Goal: Task Accomplishment & Management: Manage account settings

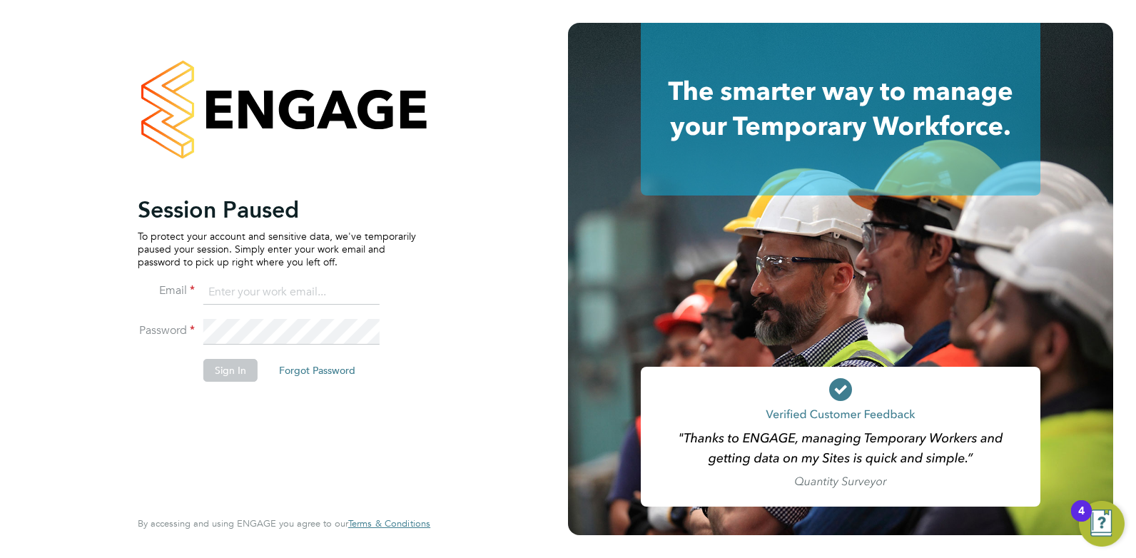
click at [261, 291] on input at bounding box center [291, 293] width 176 height 26
drag, startPoint x: 366, startPoint y: 291, endPoint x: 44, endPoint y: 246, distance: 324.9
click at [44, 246] on div "Session Paused To protect your account and sensitive data, we've temporarily pa…" at bounding box center [284, 279] width 568 height 558
type input "cameron@omniapeople.com"
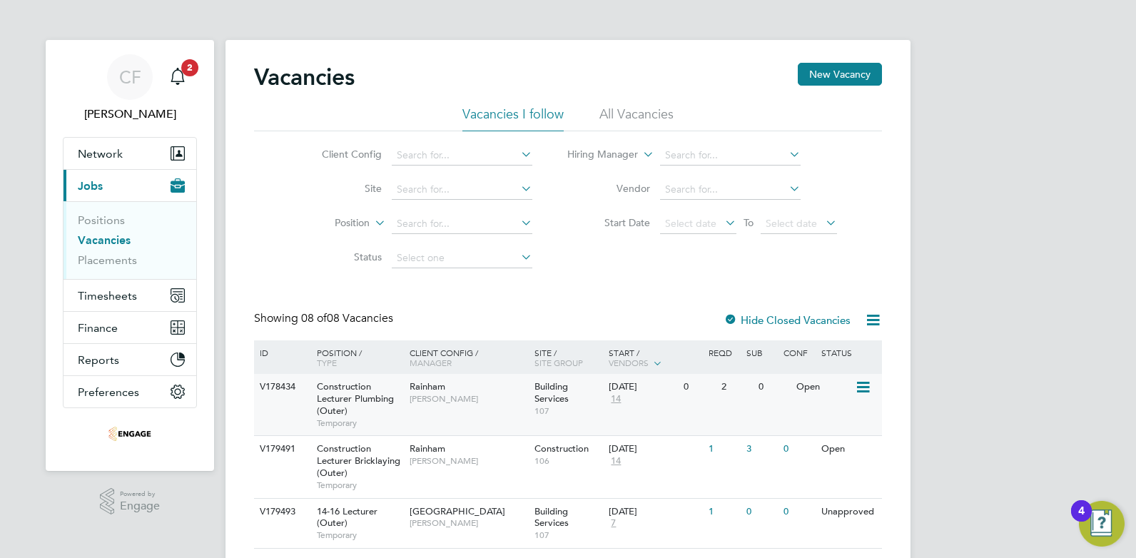
click at [546, 400] on span "Building Services" at bounding box center [551, 392] width 34 height 24
click at [492, 465] on span "[PERSON_NAME]" at bounding box center [468, 460] width 118 height 11
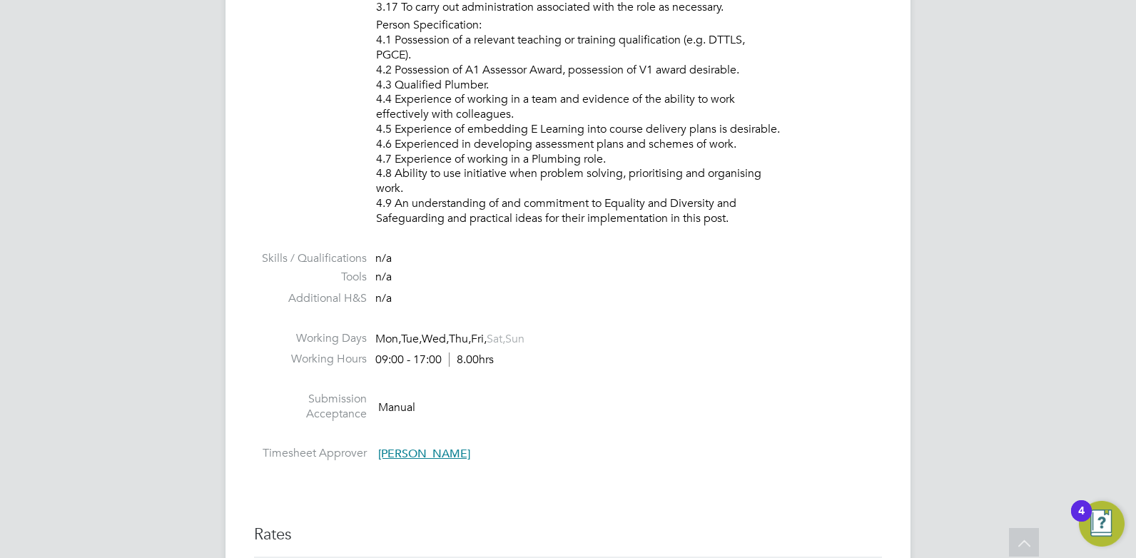
scroll to position [2426, 0]
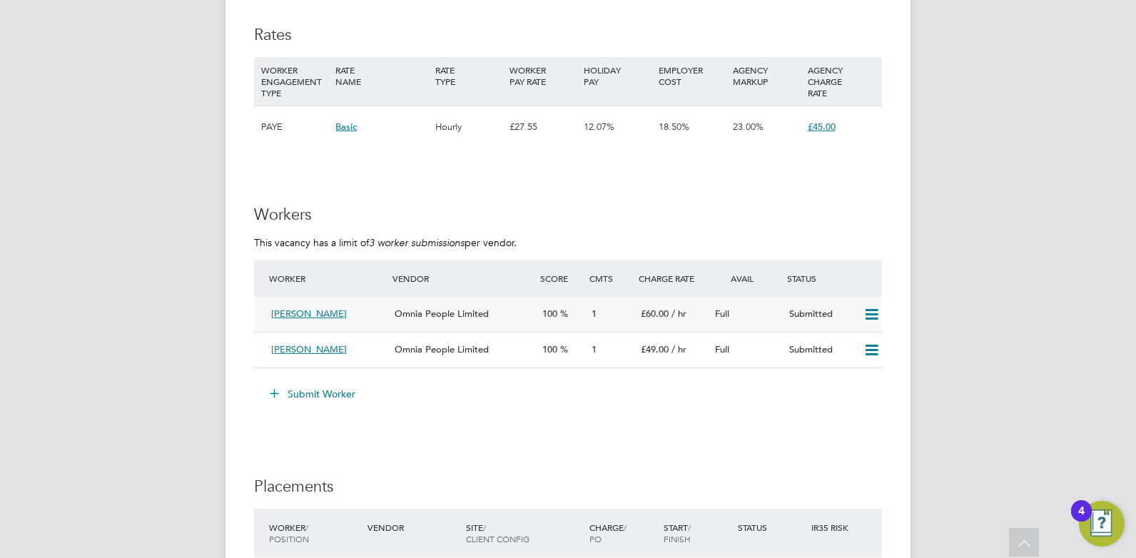
click at [867, 315] on icon at bounding box center [872, 314] width 18 height 11
click at [851, 340] on li "Remove" at bounding box center [850, 345] width 55 height 20
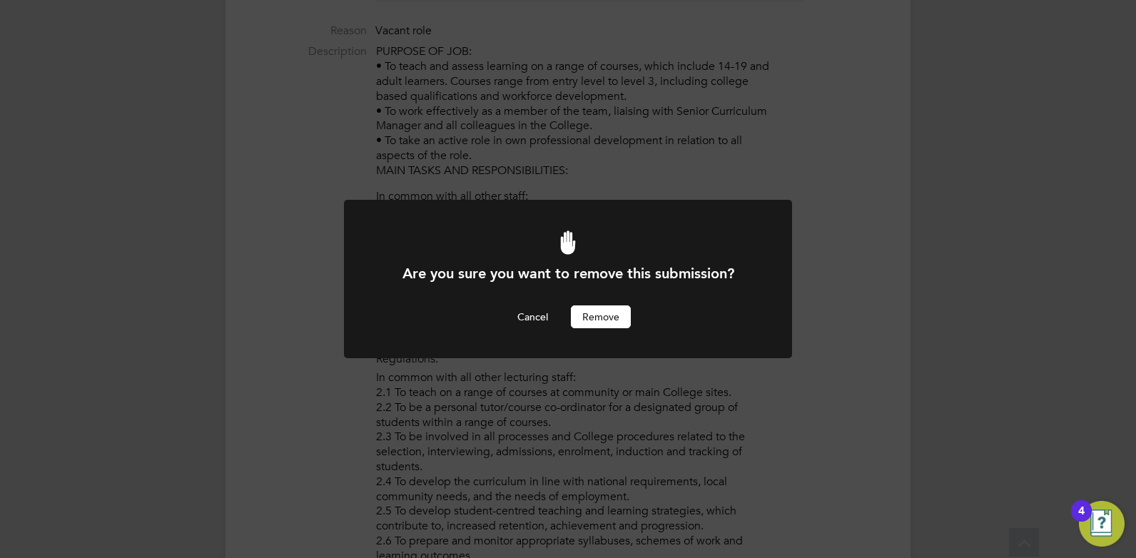
scroll to position [0, 0]
click at [610, 317] on button "Remove" at bounding box center [601, 316] width 60 height 23
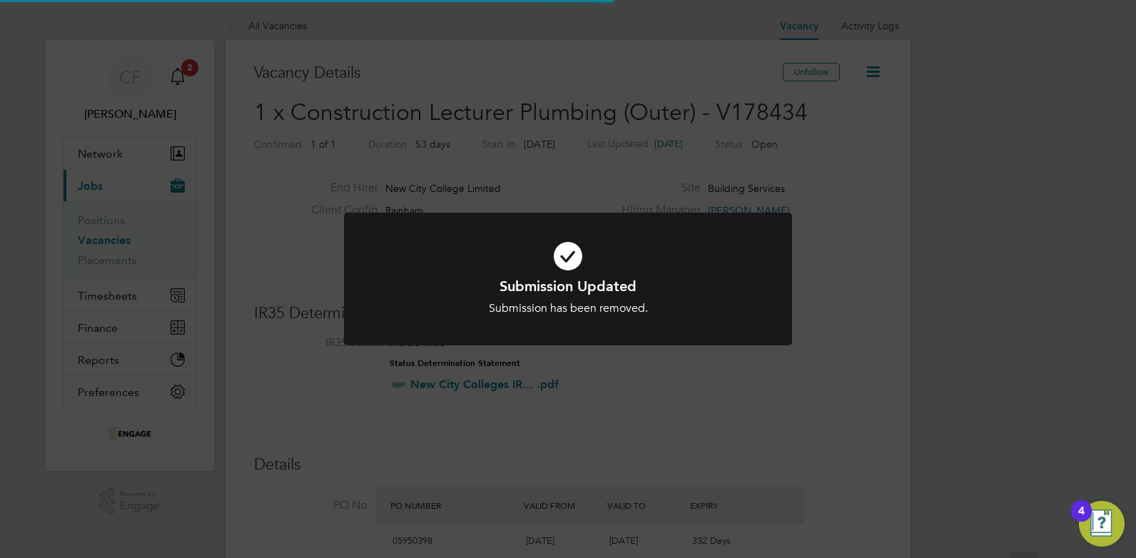
scroll to position [42, 100]
click at [626, 373] on div "Submission Updated Submission has been removed. Cancel Okay" at bounding box center [568, 279] width 1136 height 558
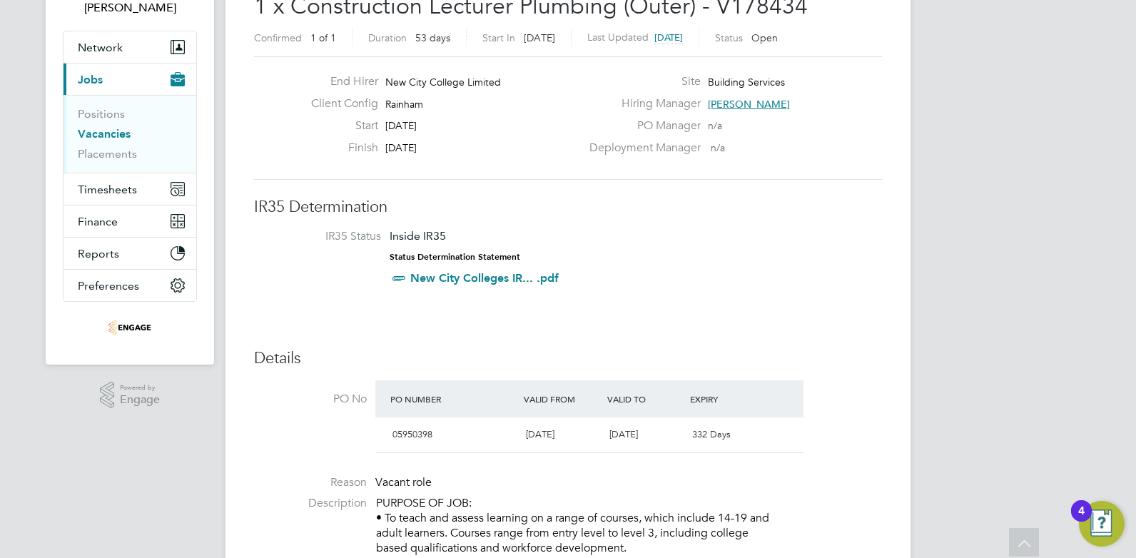
scroll to position [0, 0]
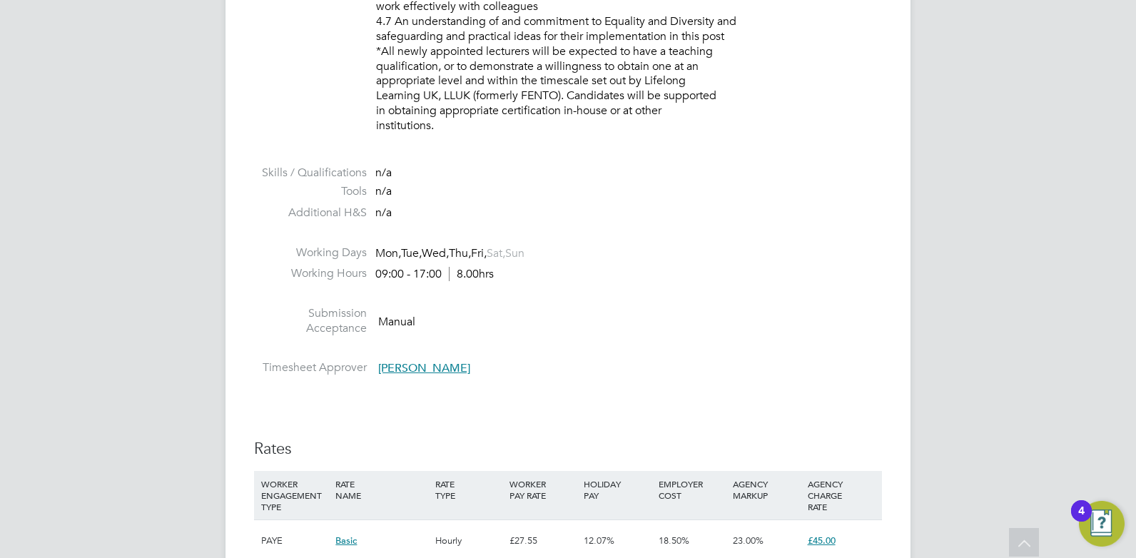
scroll to position [2640, 0]
